Goal: Information Seeking & Learning: Learn about a topic

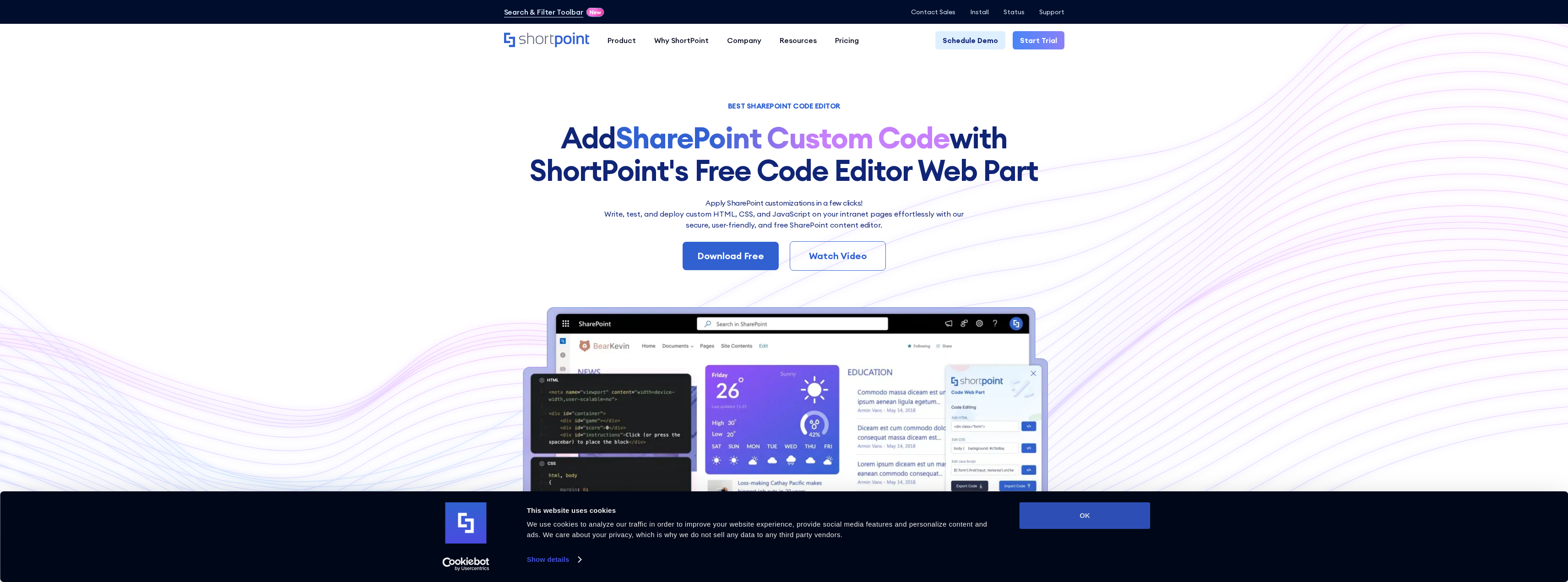
click at [1108, 518] on button "OK" at bounding box center [1085, 516] width 131 height 26
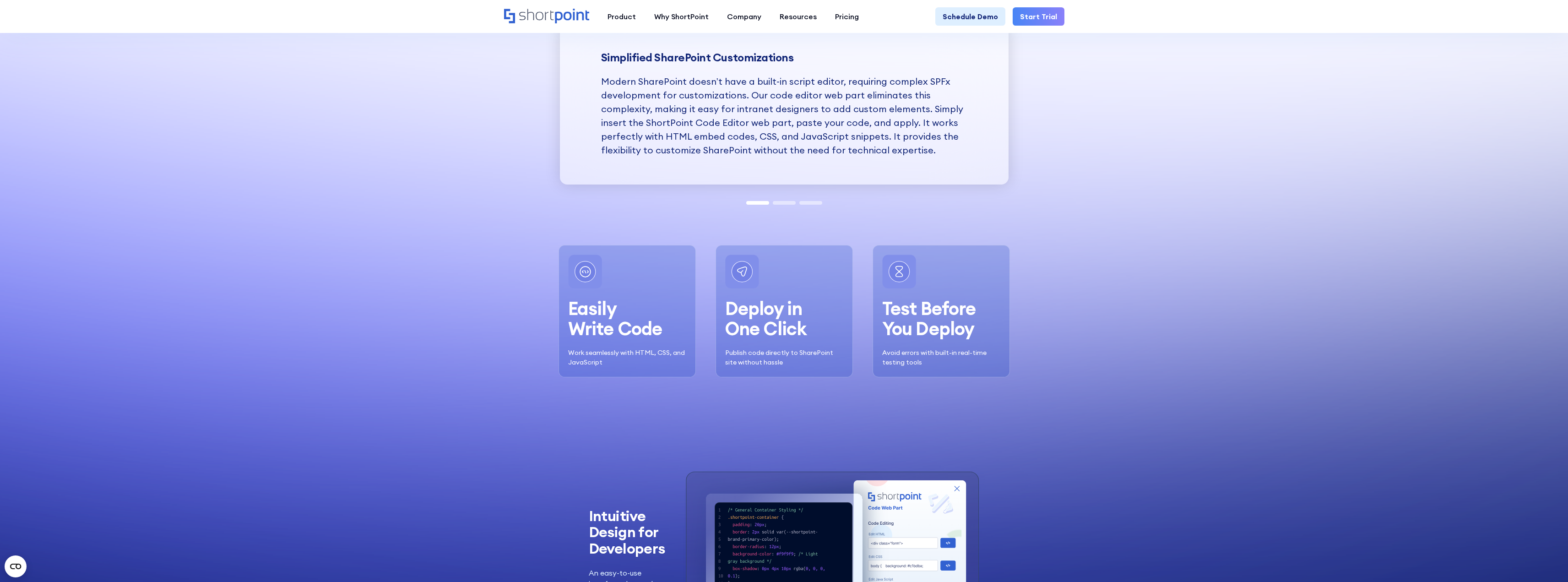
scroll to position [1044, 0]
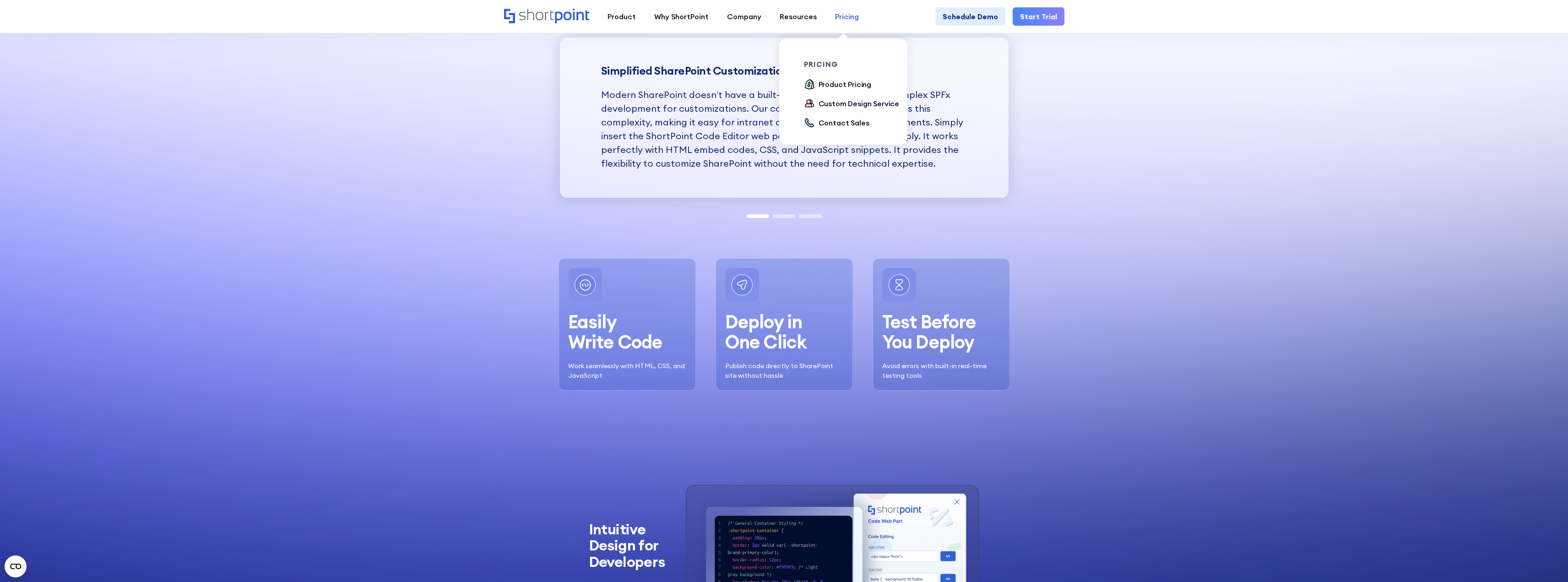
click at [844, 19] on div "Pricing" at bounding box center [847, 16] width 24 height 11
click at [848, 80] on div "Product Pricing" at bounding box center [844, 85] width 53 height 11
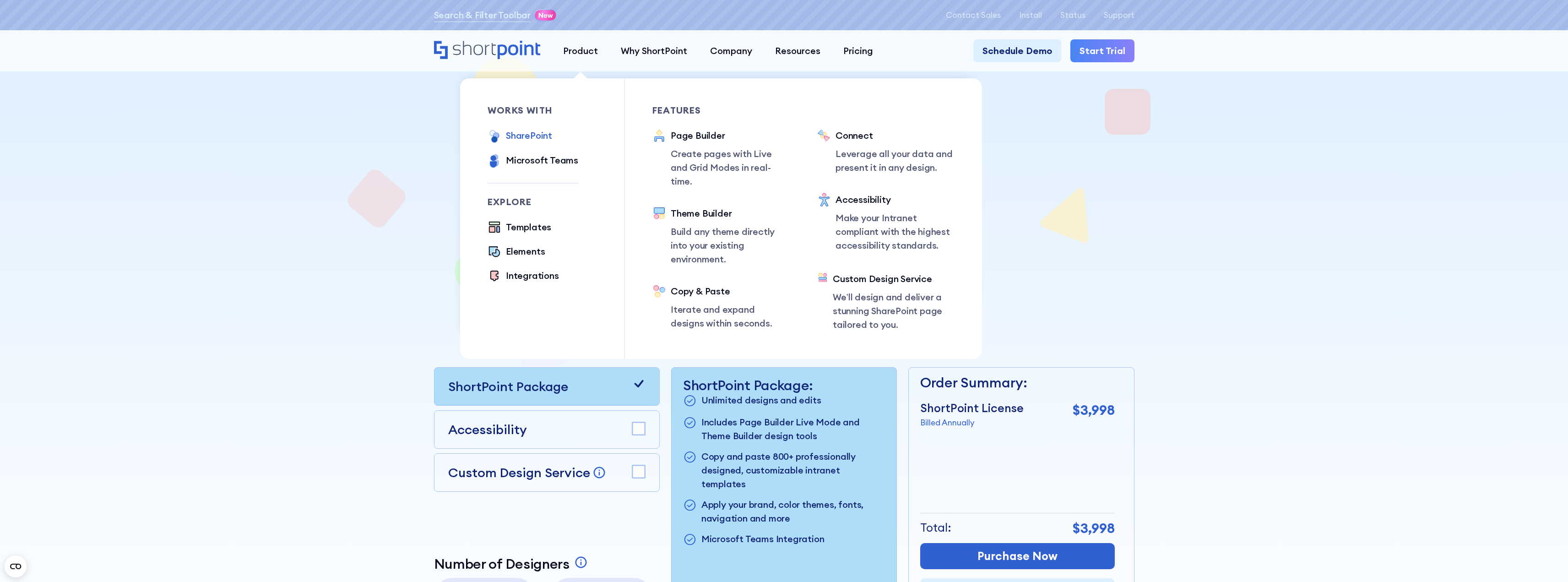
click at [542, 133] on div "SharePoint" at bounding box center [529, 136] width 47 height 14
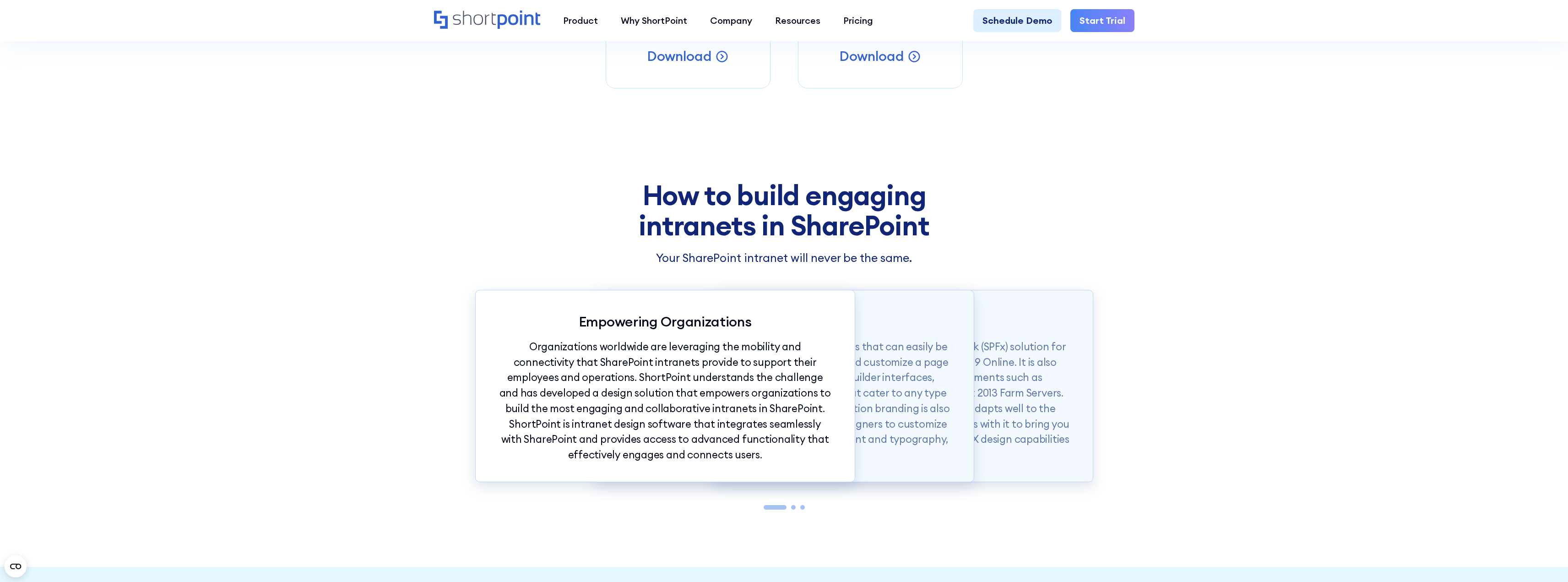
scroll to position [871, 0]
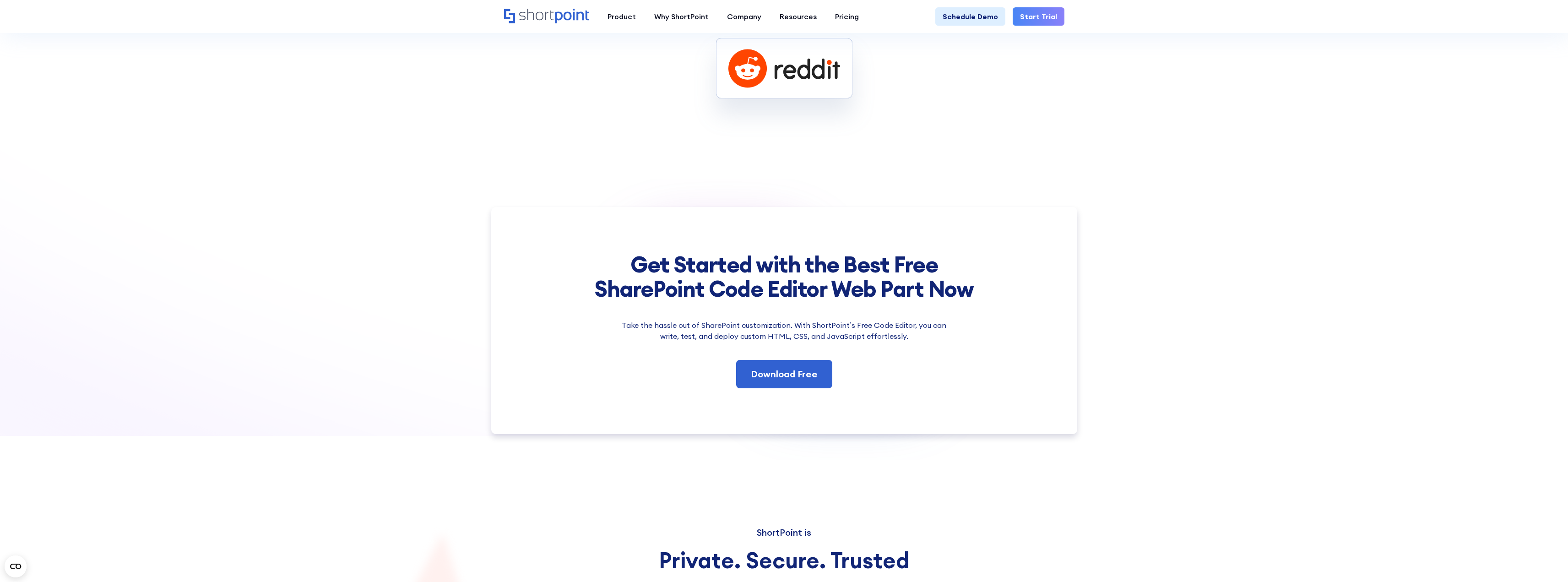
scroll to position [4747, 0]
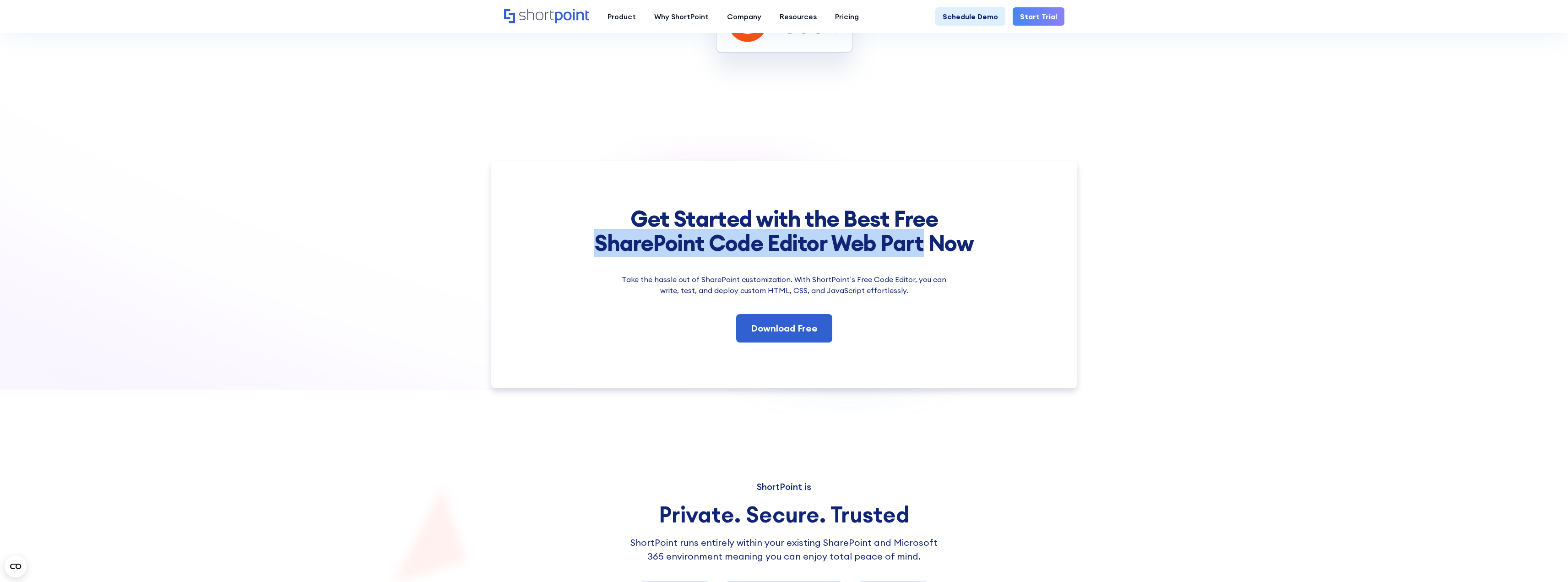
drag, startPoint x: 923, startPoint y: 230, endPoint x: 605, endPoint y: 230, distance: 318.0
click at [553, 236] on div "Get Started with the Best Free SharePoint Code Editor Web Part Now Take the has…" at bounding box center [784, 275] width 586 height 227
copy h2 "SharePoint Code Editor Web Part"
drag, startPoint x: 1224, startPoint y: 186, endPoint x: 1065, endPoint y: 125, distance: 170.3
click at [1223, 185] on div "Get Started with the Best Free SharePoint Code Editor Web Part Now Take the has…" at bounding box center [784, 275] width 1568 height 227
